Goal: Task Accomplishment & Management: Use online tool/utility

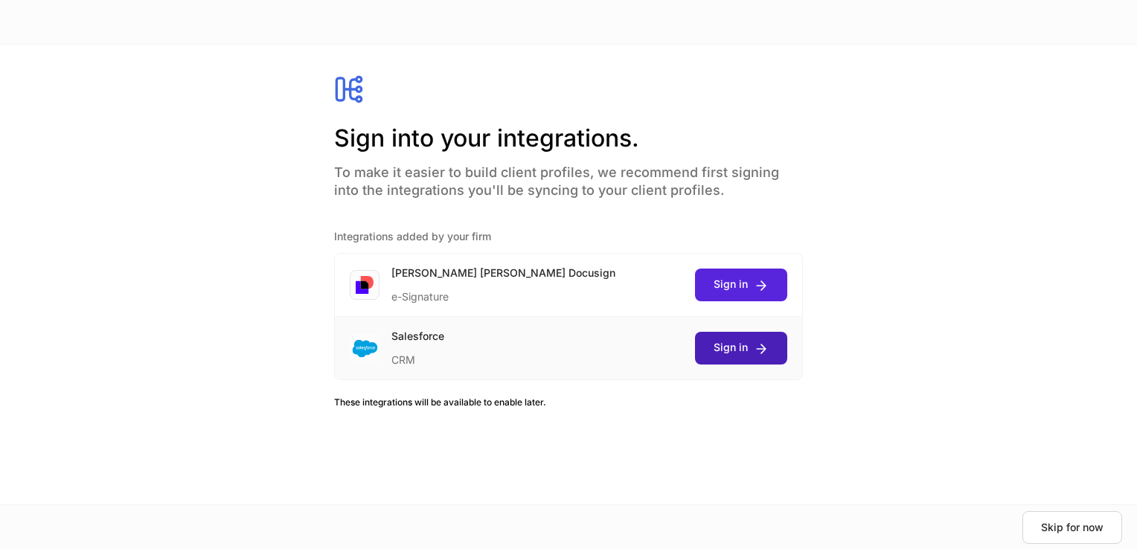
click at [755, 350] on icon "submit" at bounding box center [761, 349] width 15 height 15
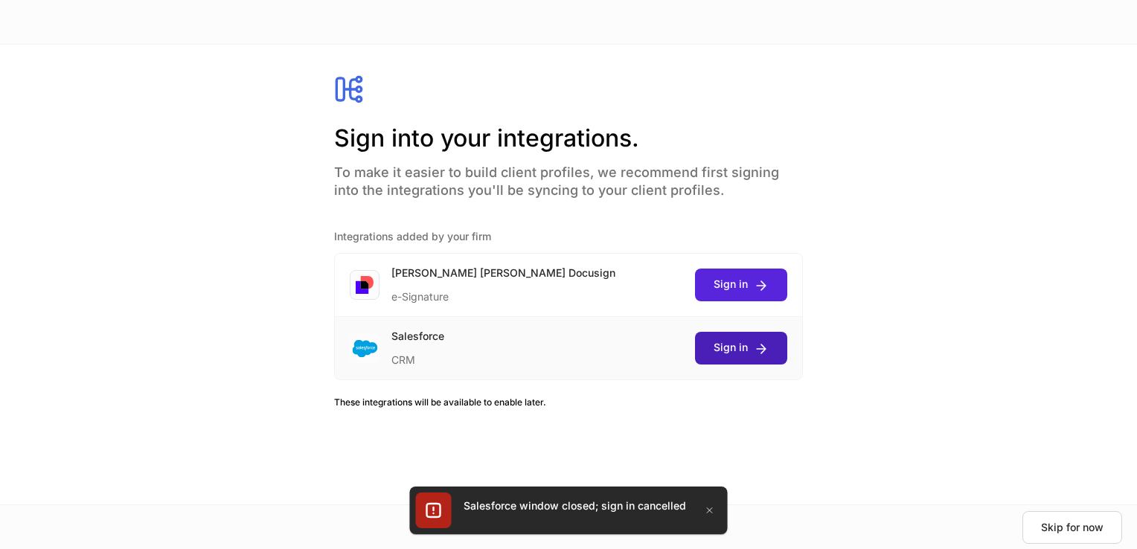
click at [730, 342] on div "Sign in" at bounding box center [741, 348] width 55 height 16
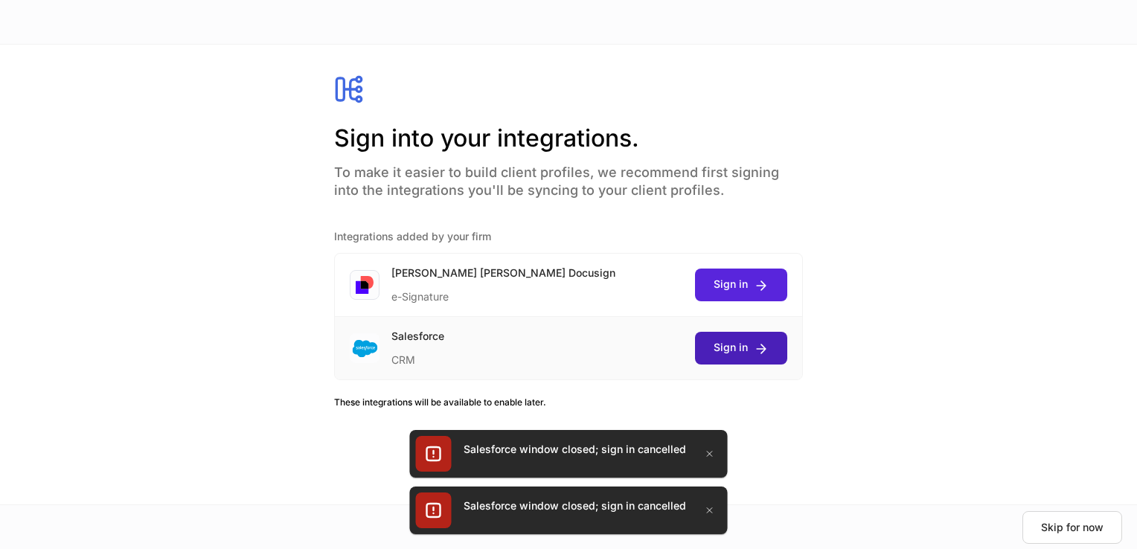
click at [737, 337] on button "Sign in" at bounding box center [741, 348] width 92 height 33
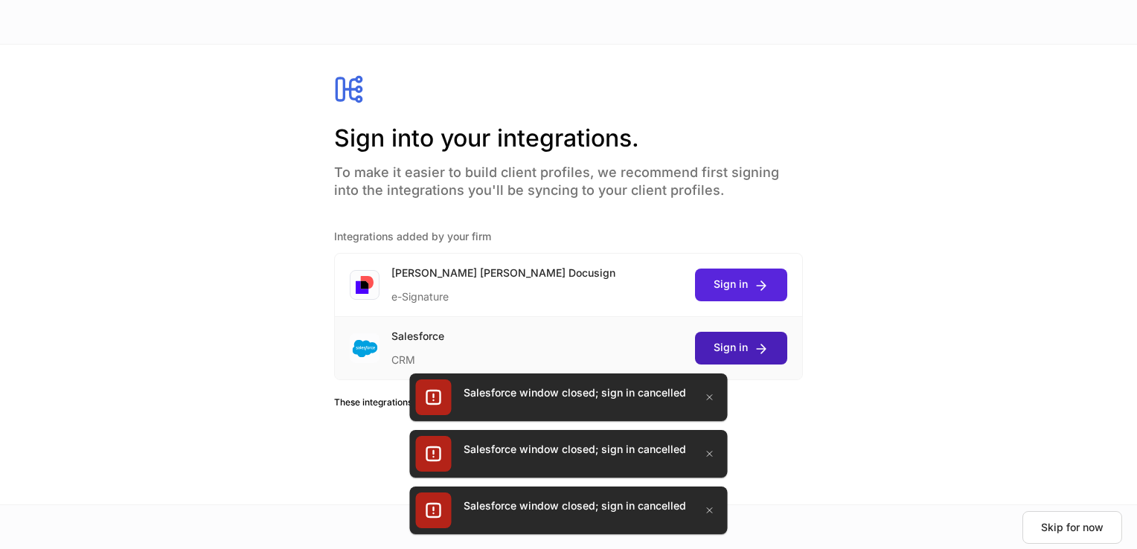
click at [754, 355] on icon "submit" at bounding box center [761, 349] width 15 height 15
click at [704, 400] on icon "button" at bounding box center [710, 397] width 12 height 12
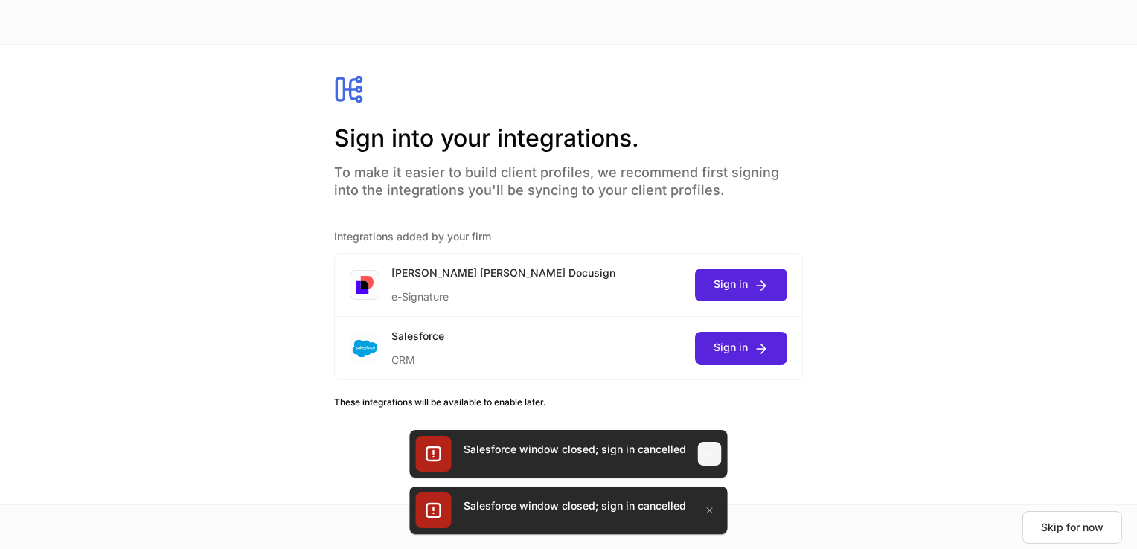
click at [706, 457] on icon "button" at bounding box center [710, 454] width 12 height 12
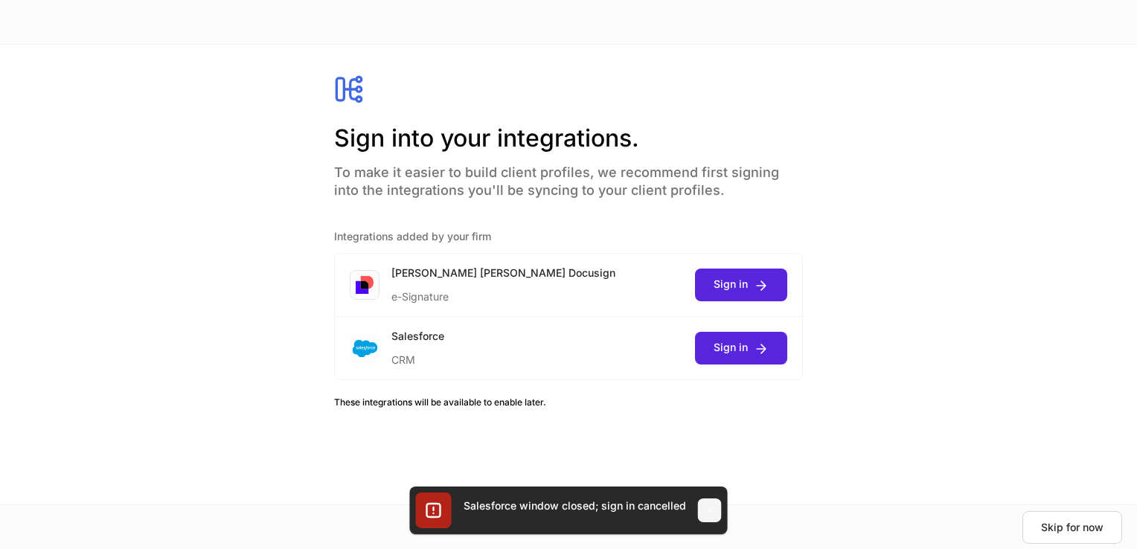
click at [709, 514] on icon "button" at bounding box center [710, 511] width 12 height 12
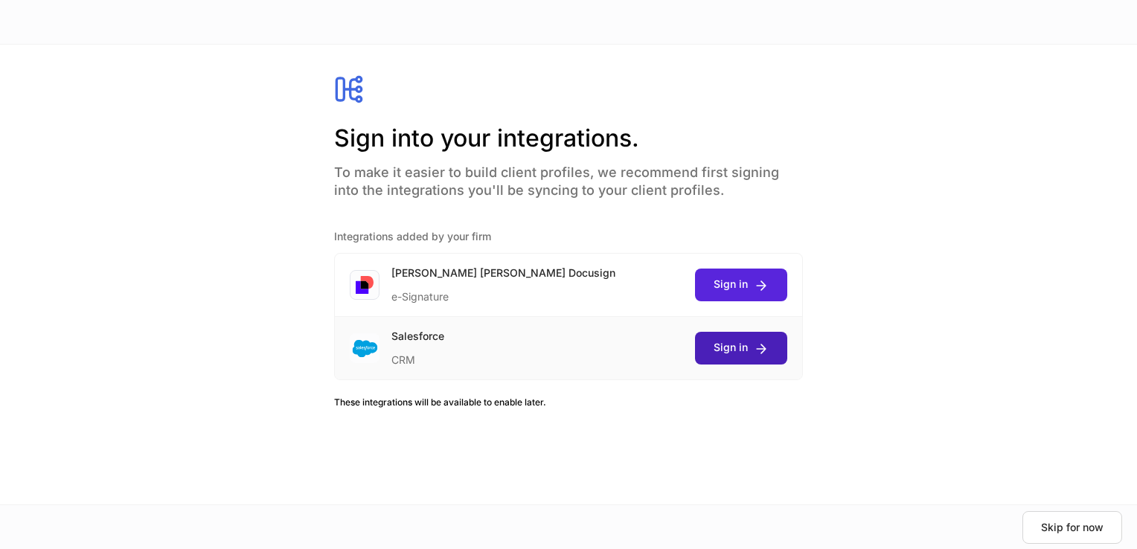
click at [744, 345] on div "Sign in" at bounding box center [741, 348] width 55 height 16
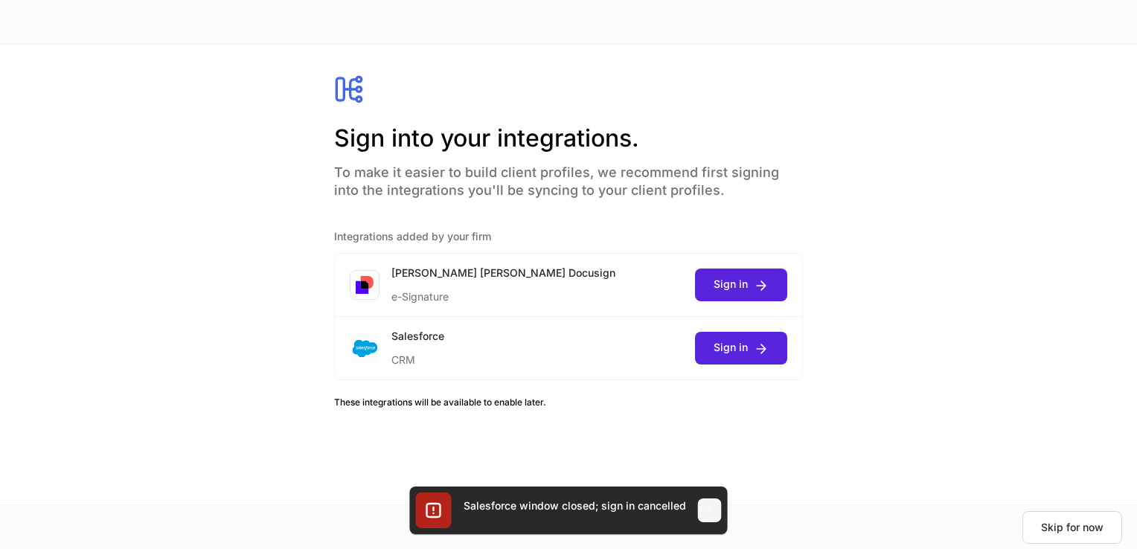
click at [711, 509] on icon "button" at bounding box center [710, 511] width 12 height 12
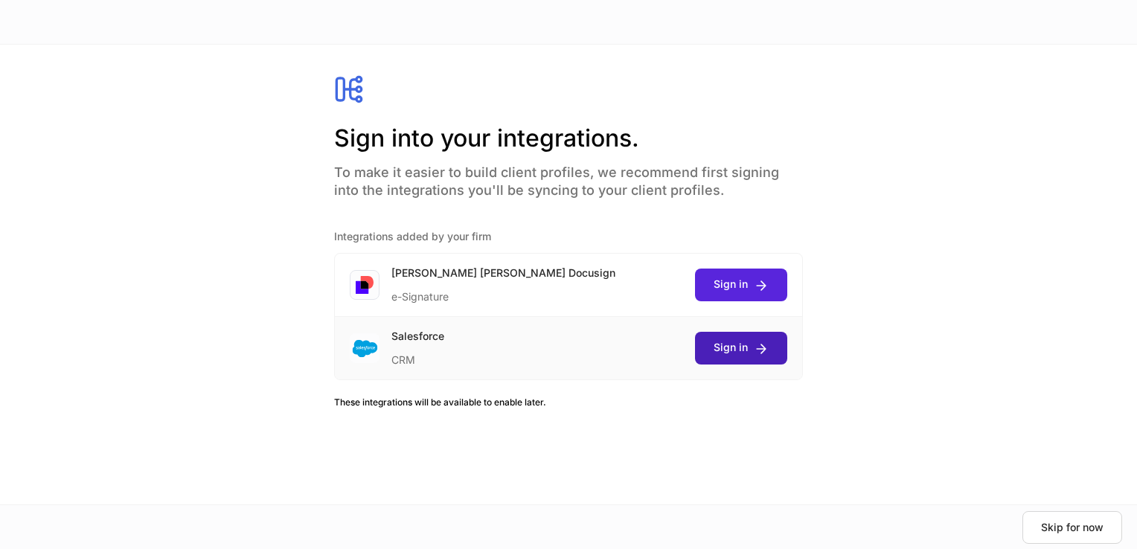
click at [754, 356] on icon "submit" at bounding box center [761, 349] width 15 height 15
